Goal: Information Seeking & Learning: Learn about a topic

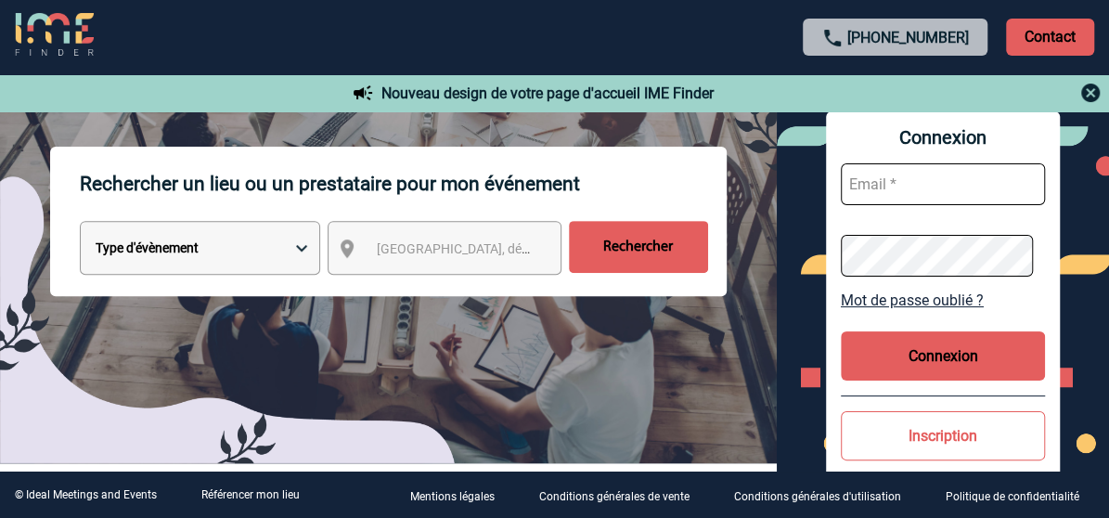
scroll to position [278, 0]
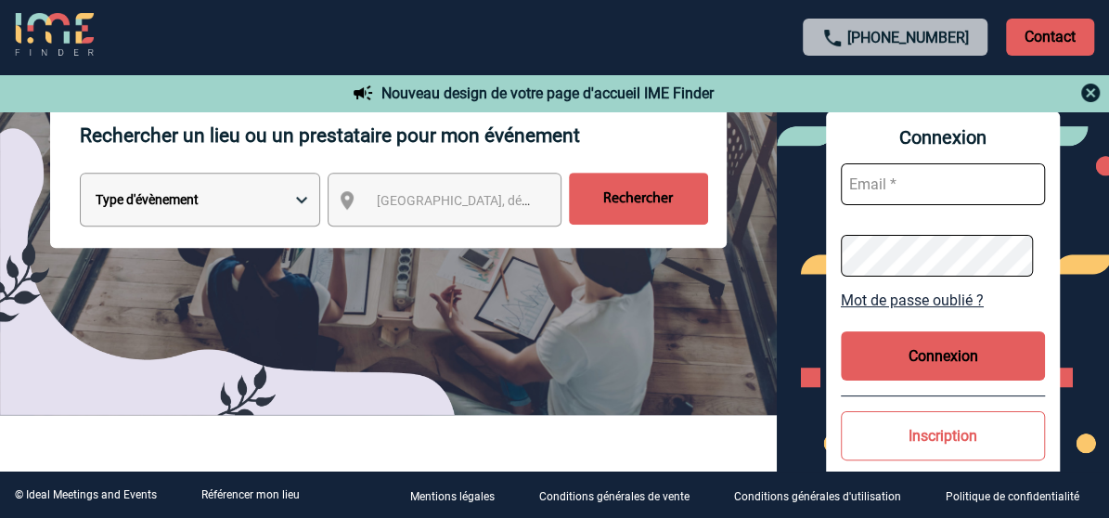
click at [282, 202] on select "Type d'évènement Séminaire avec nuitée Réunion Repas de groupe Team Building & …" at bounding box center [200, 200] width 240 height 54
click at [280, 201] on select "Type d'évènement Séminaire avec nuitée Réunion Repas de groupe Team Building & …" at bounding box center [200, 200] width 240 height 54
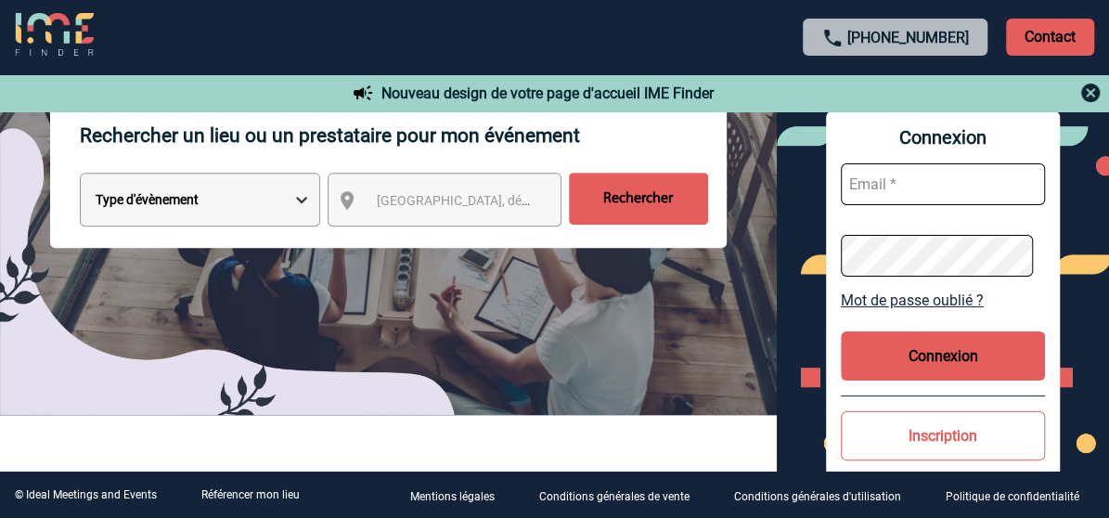
click at [393, 283] on div "Rechercher un lieu ou un prestataire pour mon événement Type d'évènement Sémina…" at bounding box center [388, 256] width 777 height 317
click at [405, 212] on span "[GEOGRAPHIC_DATA], département, région..." at bounding box center [461, 200] width 185 height 26
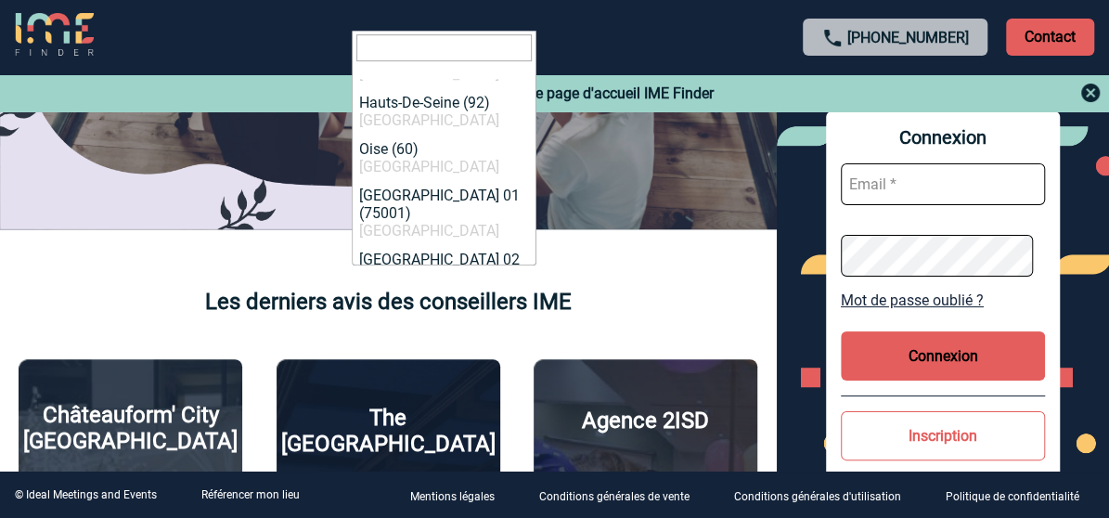
scroll to position [0, 0]
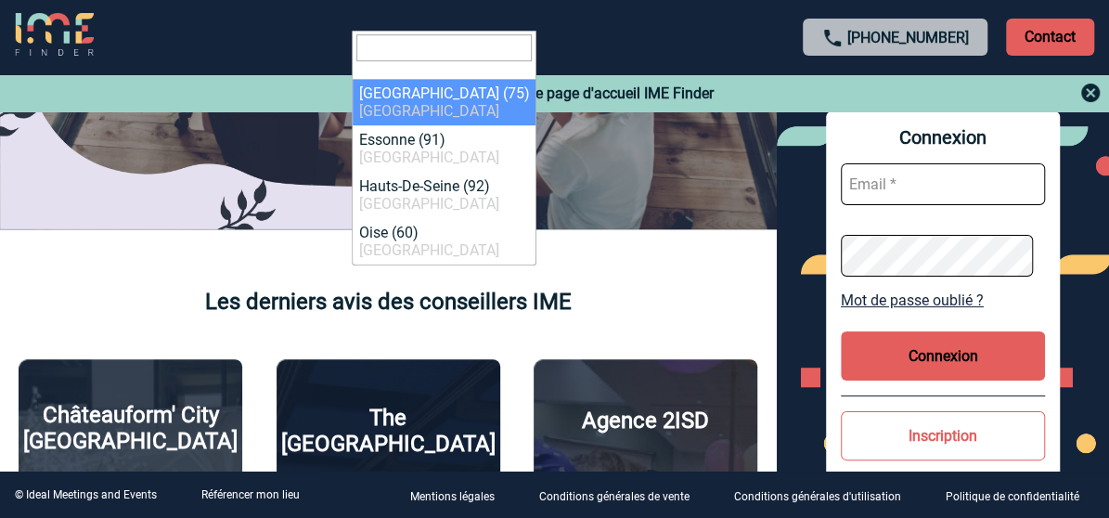
click at [469, 54] on input "search" at bounding box center [443, 47] width 175 height 27
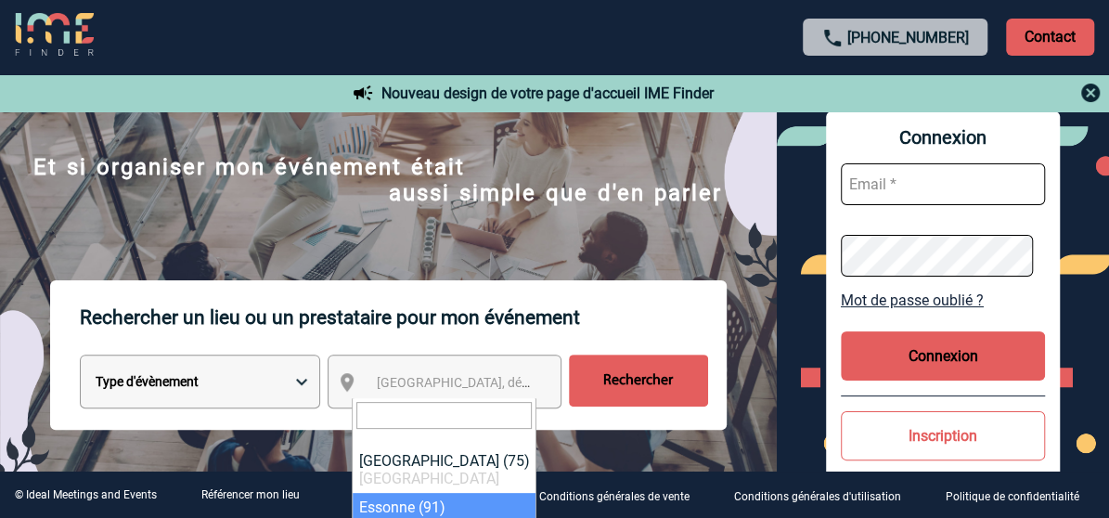
scroll to position [93, 0]
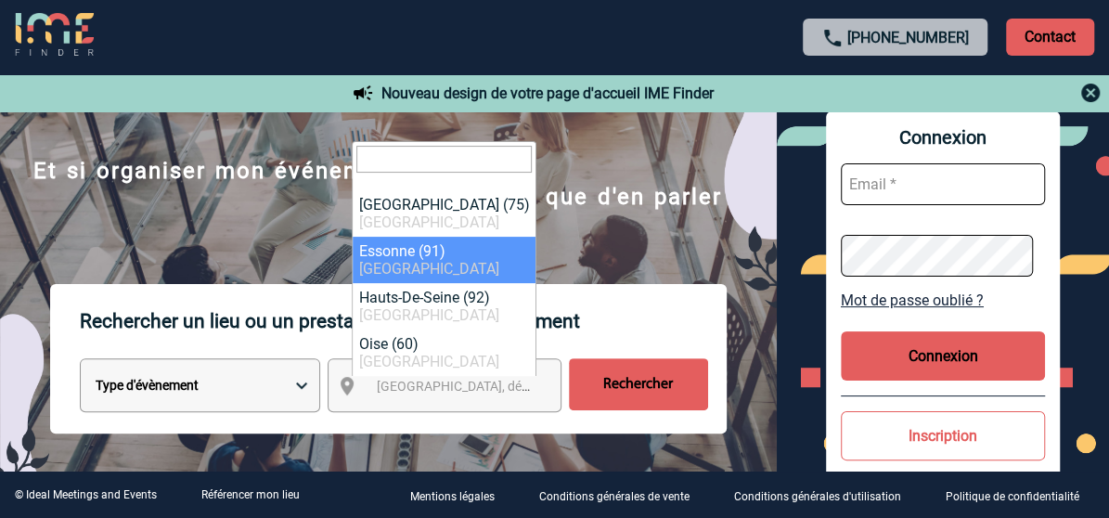
click at [897, 191] on input "text" at bounding box center [943, 184] width 204 height 42
